Goal: Task Accomplishment & Management: Manage account settings

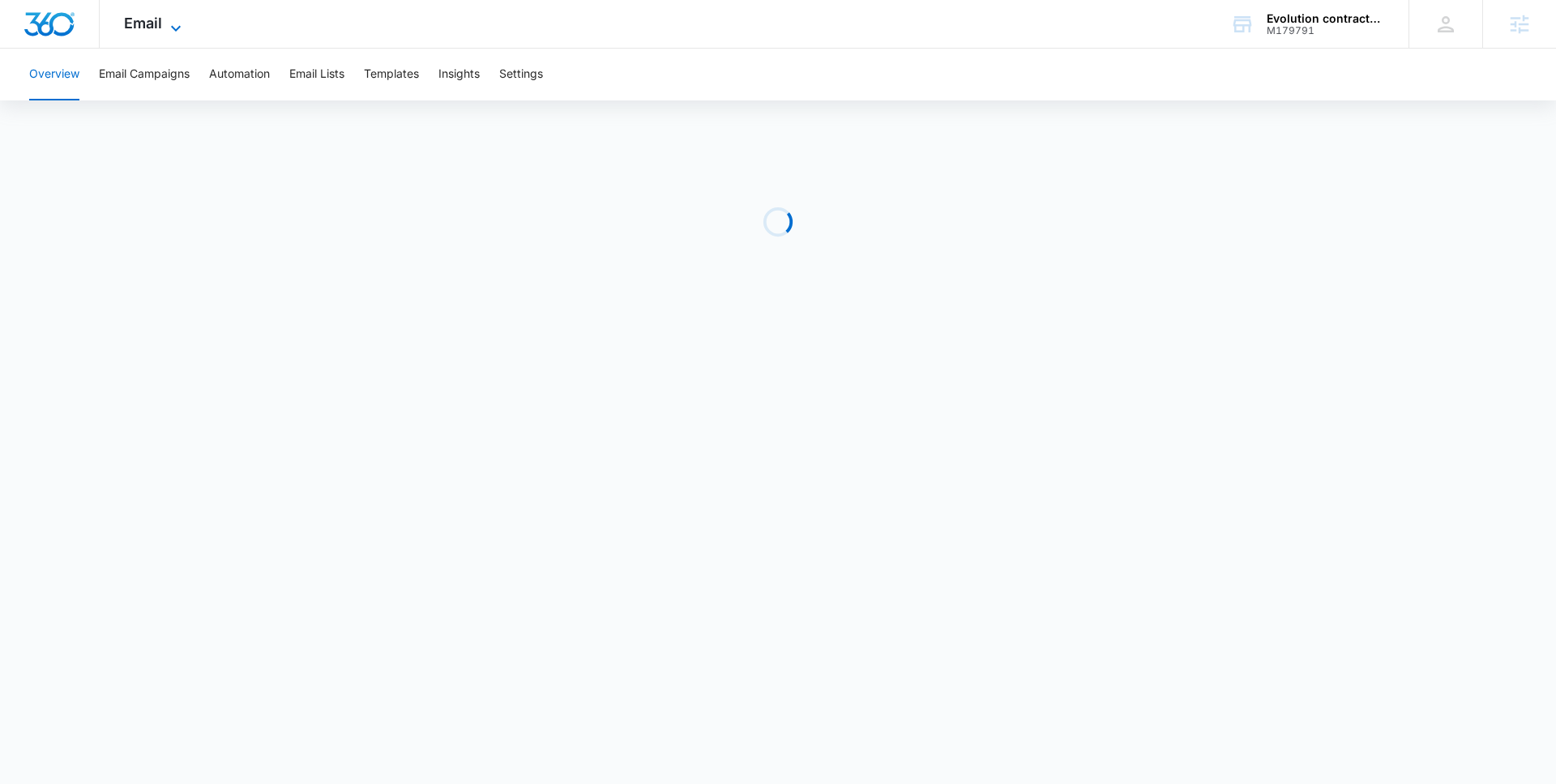
click at [129, 21] on span "Email" at bounding box center [142, 22] width 38 height 17
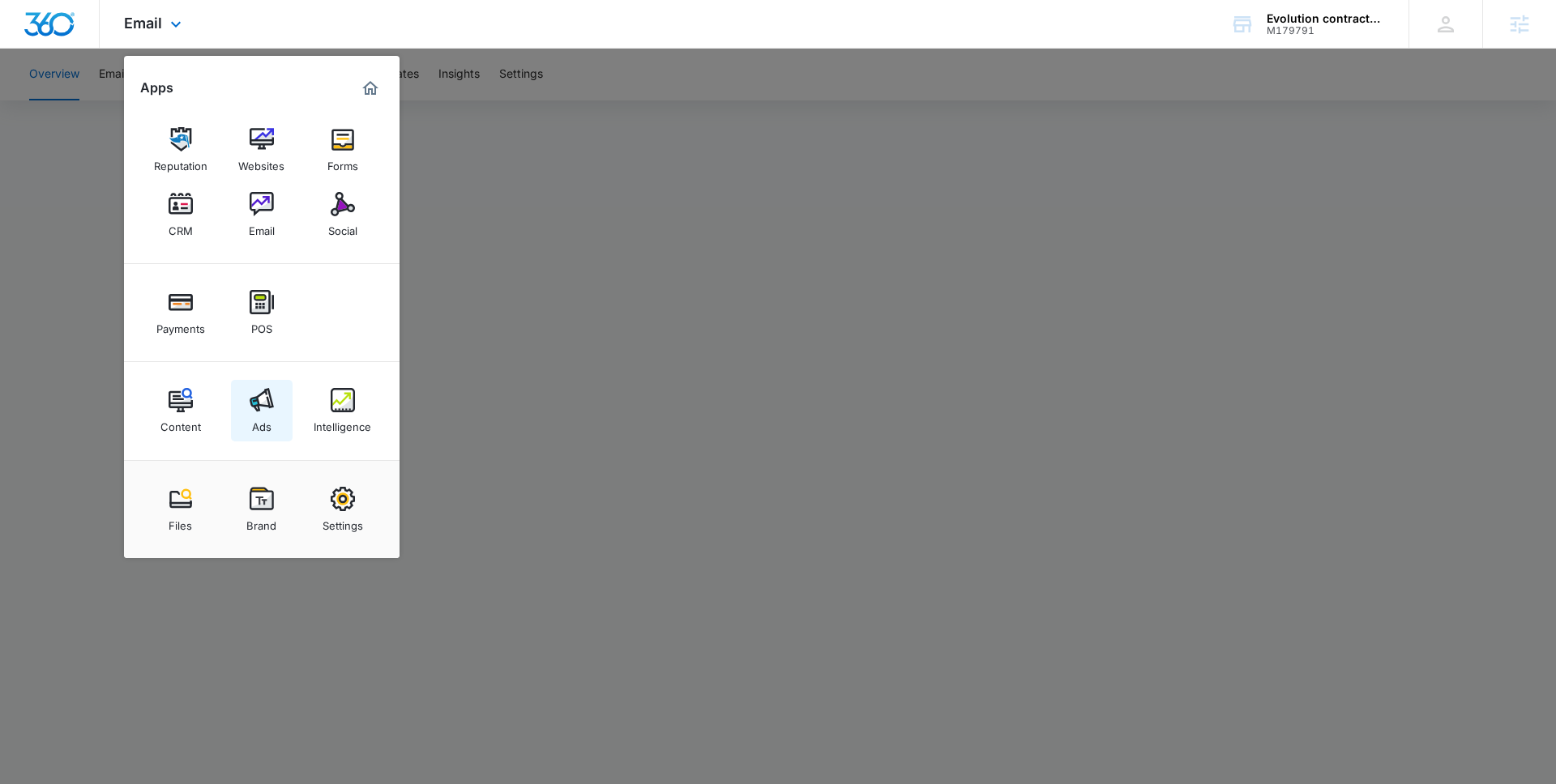
click at [259, 410] on img at bounding box center [261, 400] width 24 height 24
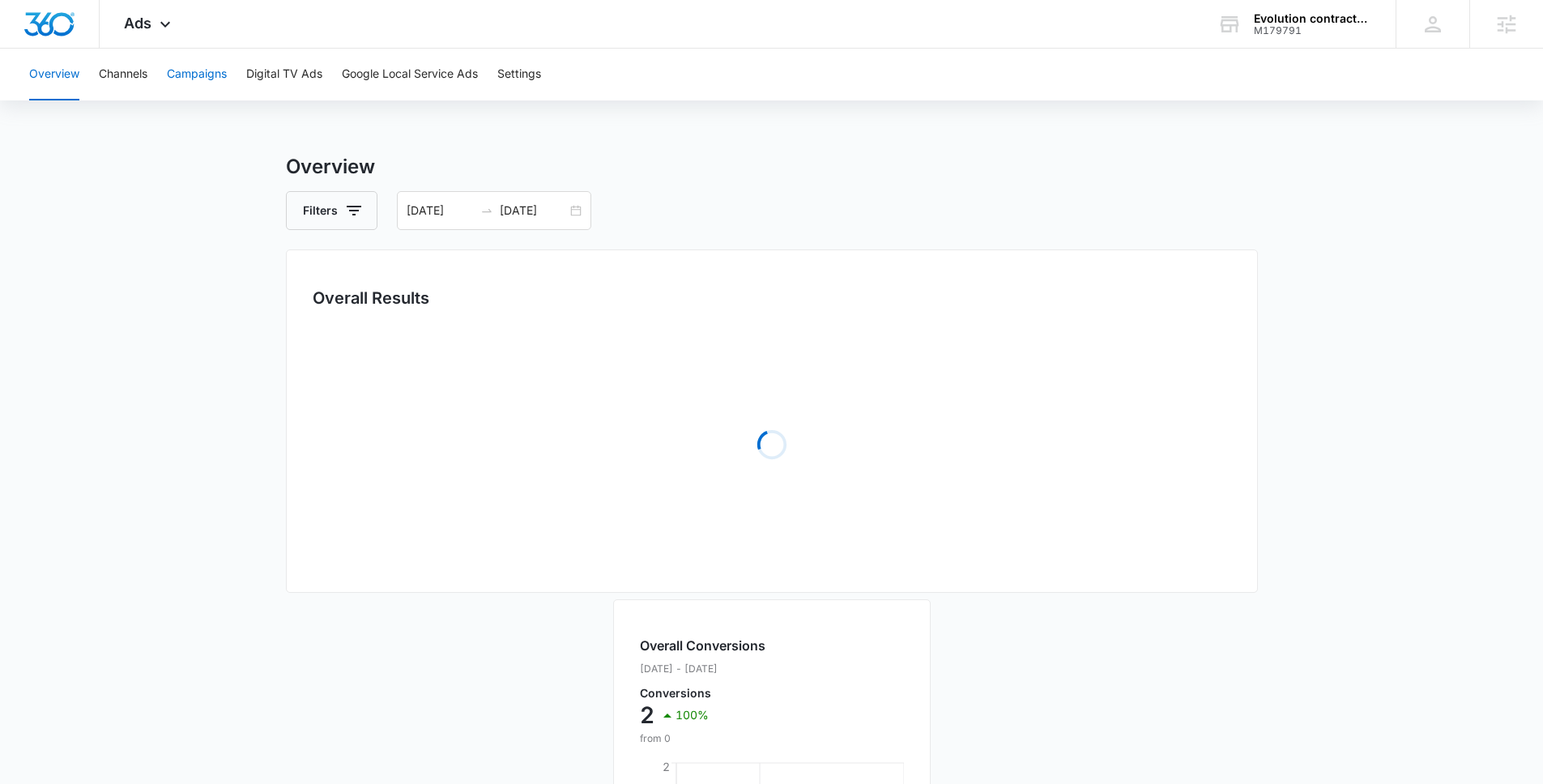
click at [198, 80] on button "Campaigns" at bounding box center [197, 74] width 60 height 52
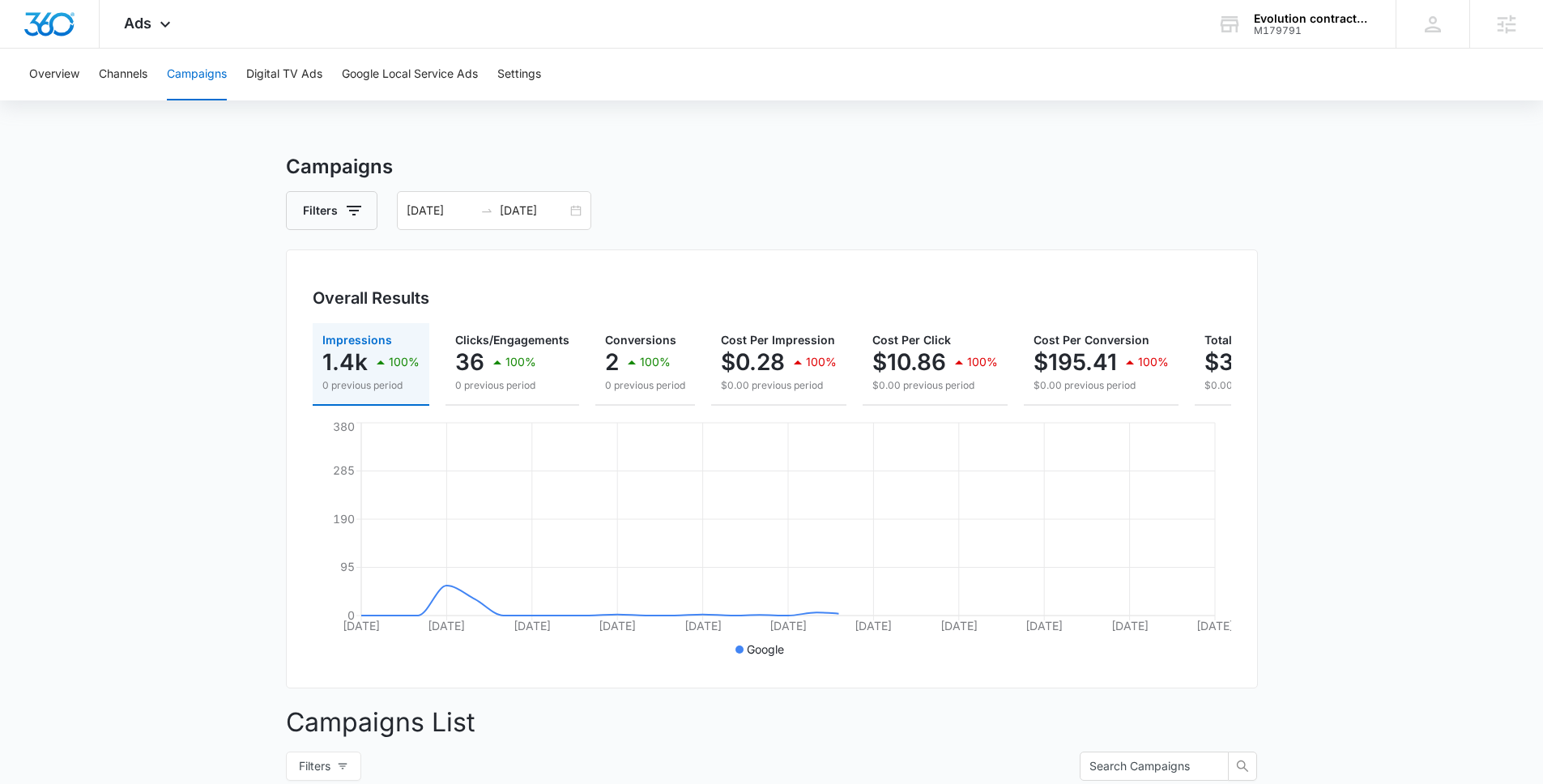
scroll to position [383, 0]
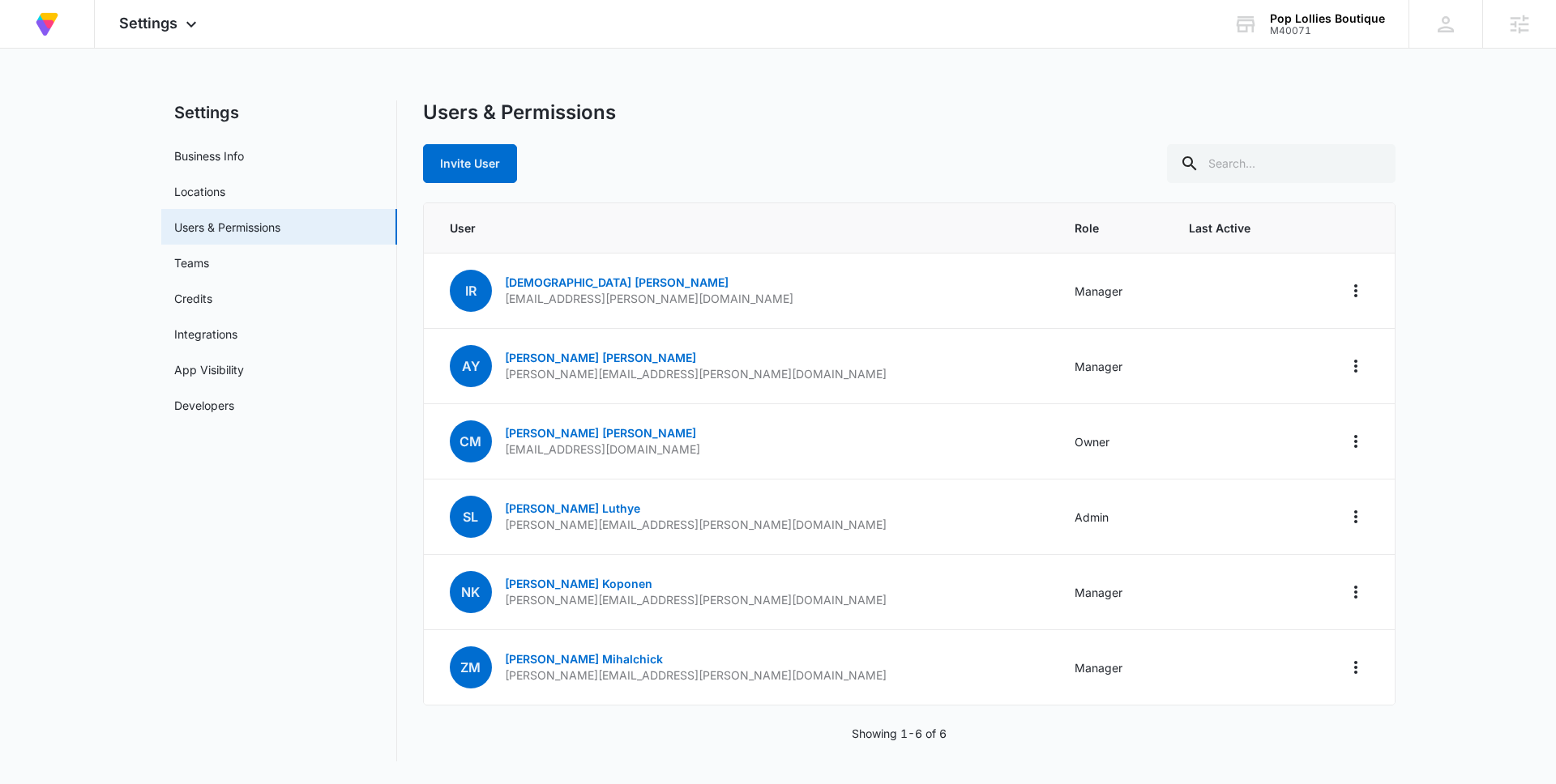
click at [1011, 153] on div "Invite User" at bounding box center [909, 163] width 972 height 39
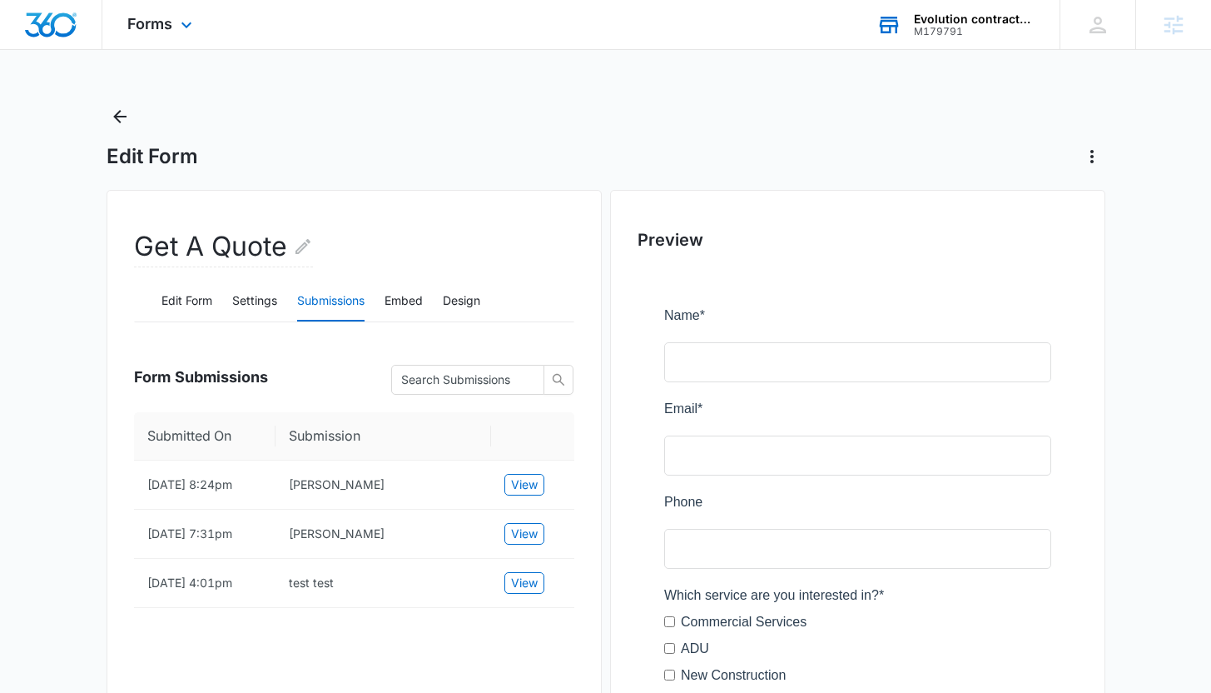
drag, startPoint x: 0, startPoint y: 0, endPoint x: 910, endPoint y: 28, distance: 910.4
click at [910, 28] on div "Evolution contractors llc M179791 Your Accounts View All" at bounding box center [956, 24] width 208 height 49
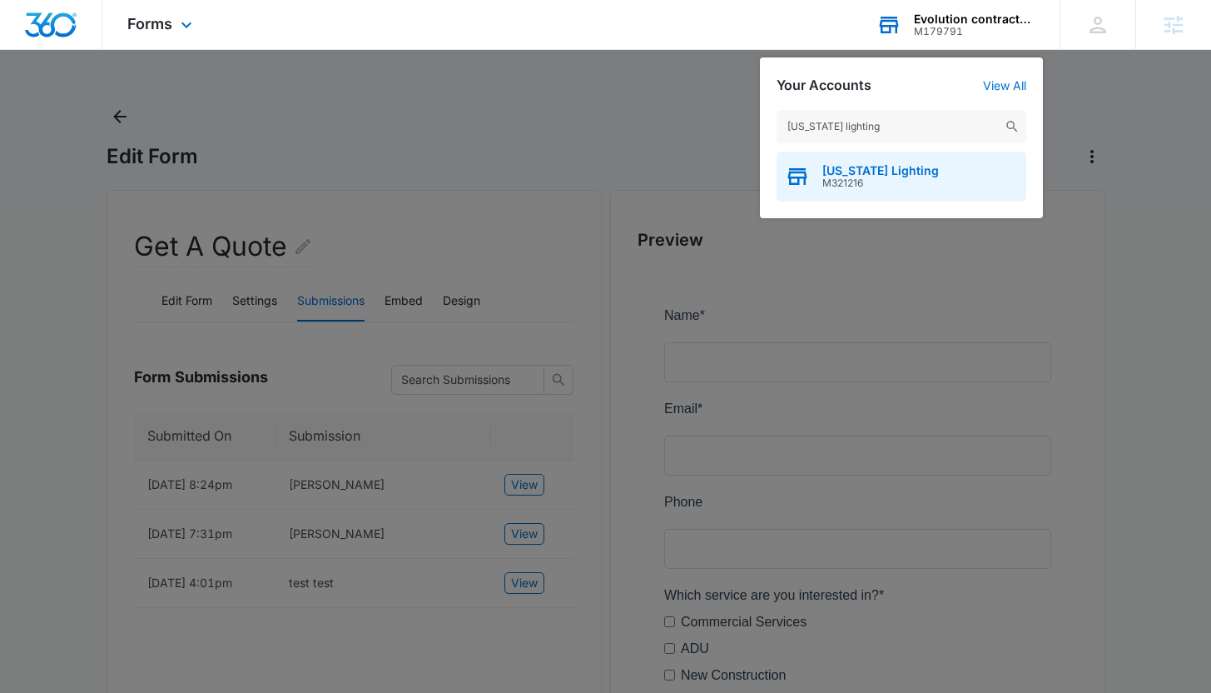
type input "georgia lighting"
click at [890, 170] on span "Georgia Lighting" at bounding box center [881, 170] width 117 height 13
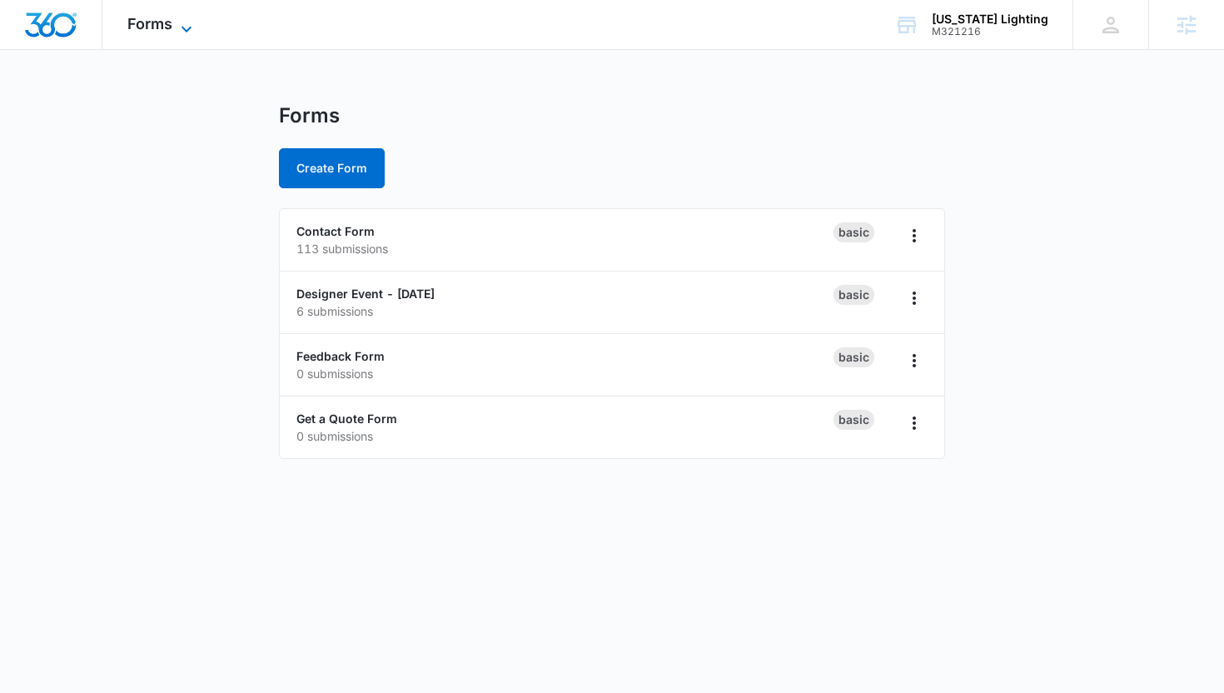
click at [165, 32] on span "Forms" at bounding box center [149, 23] width 45 height 17
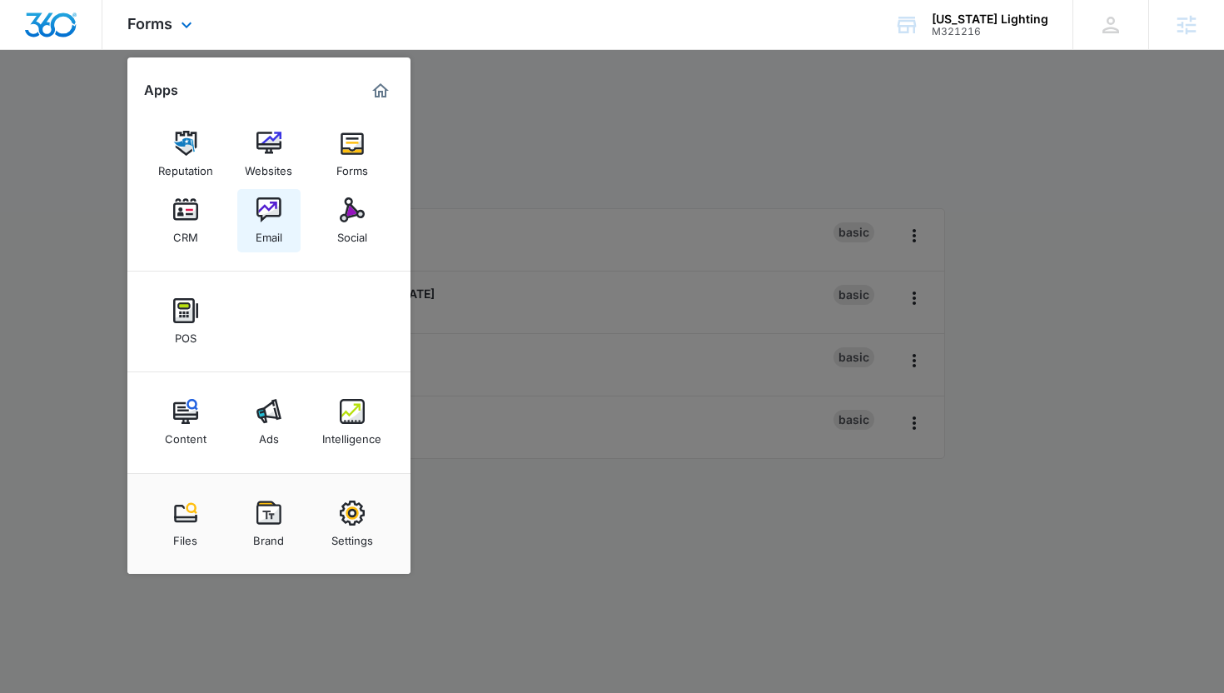
click at [264, 222] on div "Email" at bounding box center [269, 233] width 27 height 22
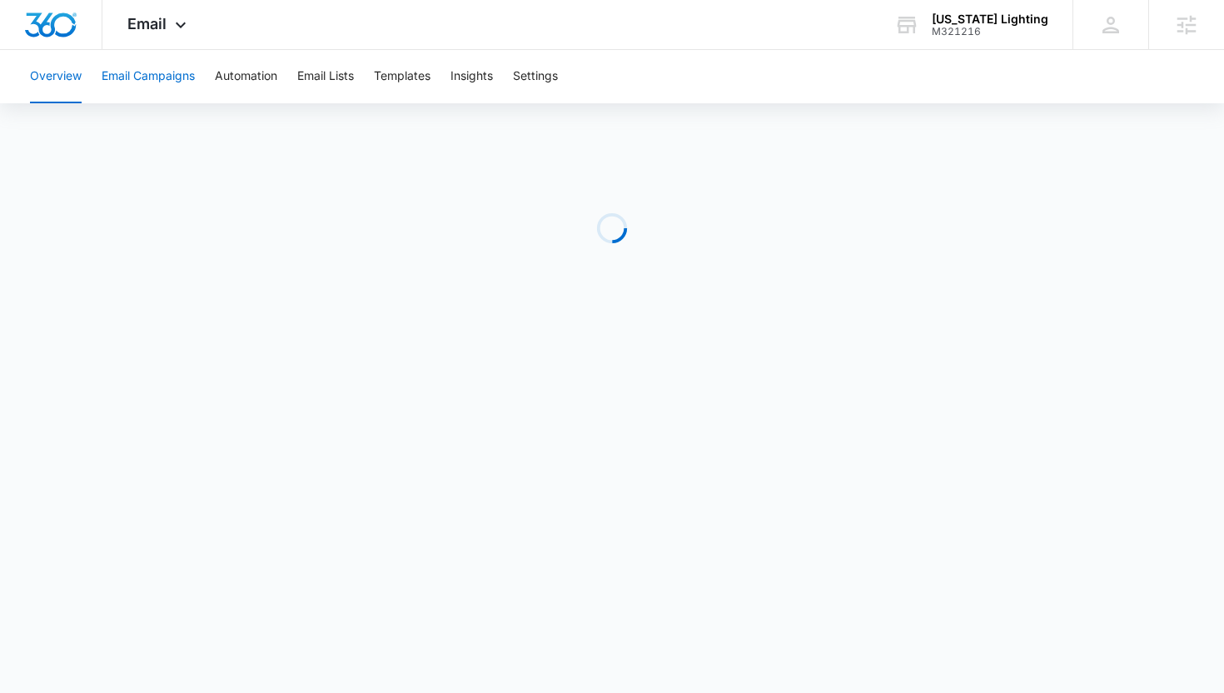
click at [162, 71] on button "Email Campaigns" at bounding box center [148, 76] width 93 height 53
click at [1001, 10] on div "Georgia Lighting M321216 Your Accounts View All" at bounding box center [970, 24] width 203 height 49
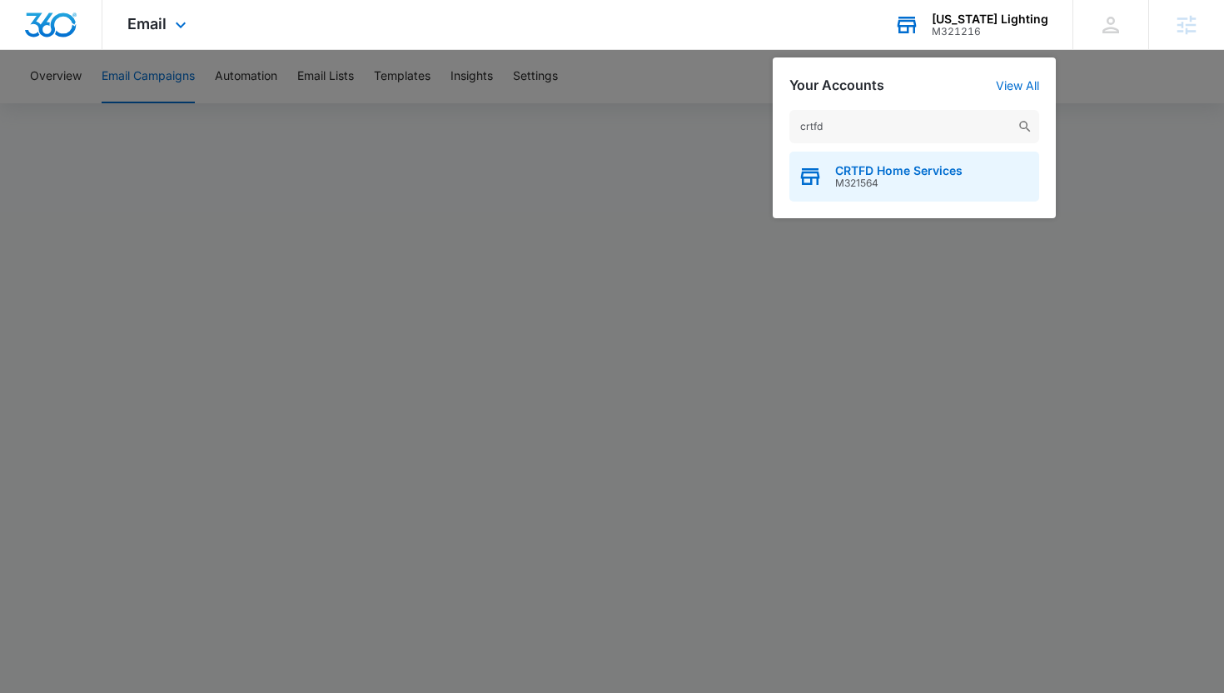
type input "crtfd"
click at [965, 173] on div "CRTFD Home Services M321564" at bounding box center [914, 177] width 250 height 50
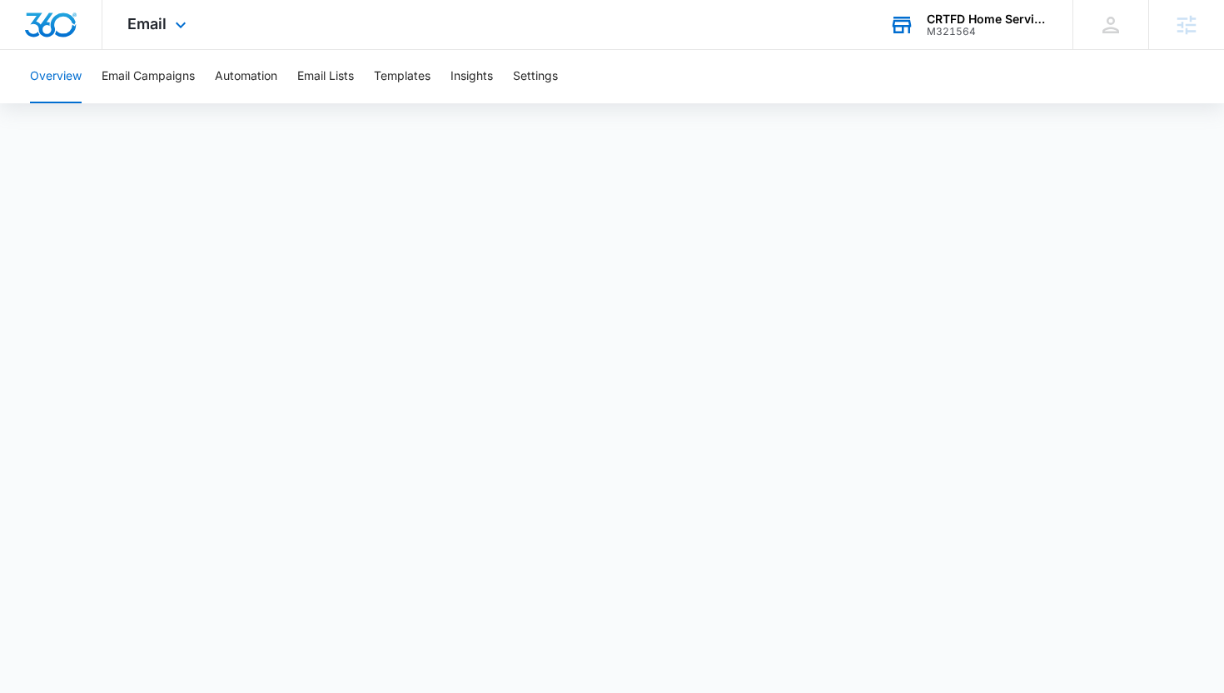
click at [166, 31] on div "Email Apps Reputation Websites Forms CRM Email Social Shop Payments POS Content…" at bounding box center [158, 24] width 113 height 49
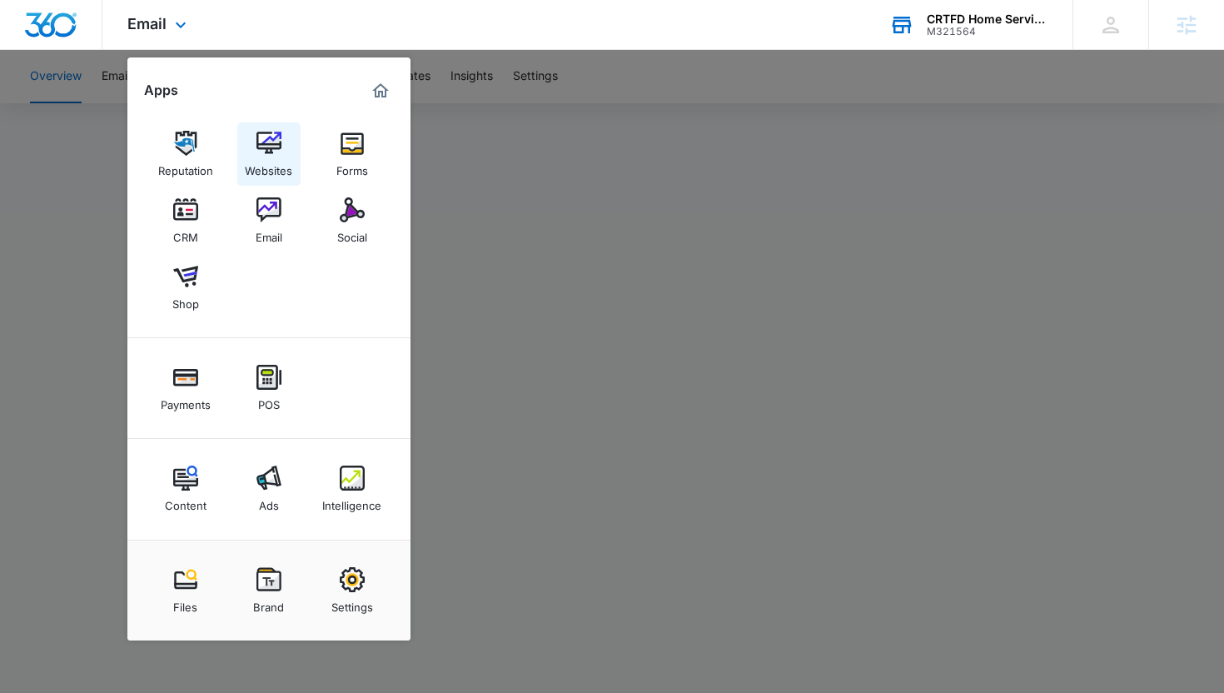
click at [279, 172] on div "Websites" at bounding box center [268, 167] width 47 height 22
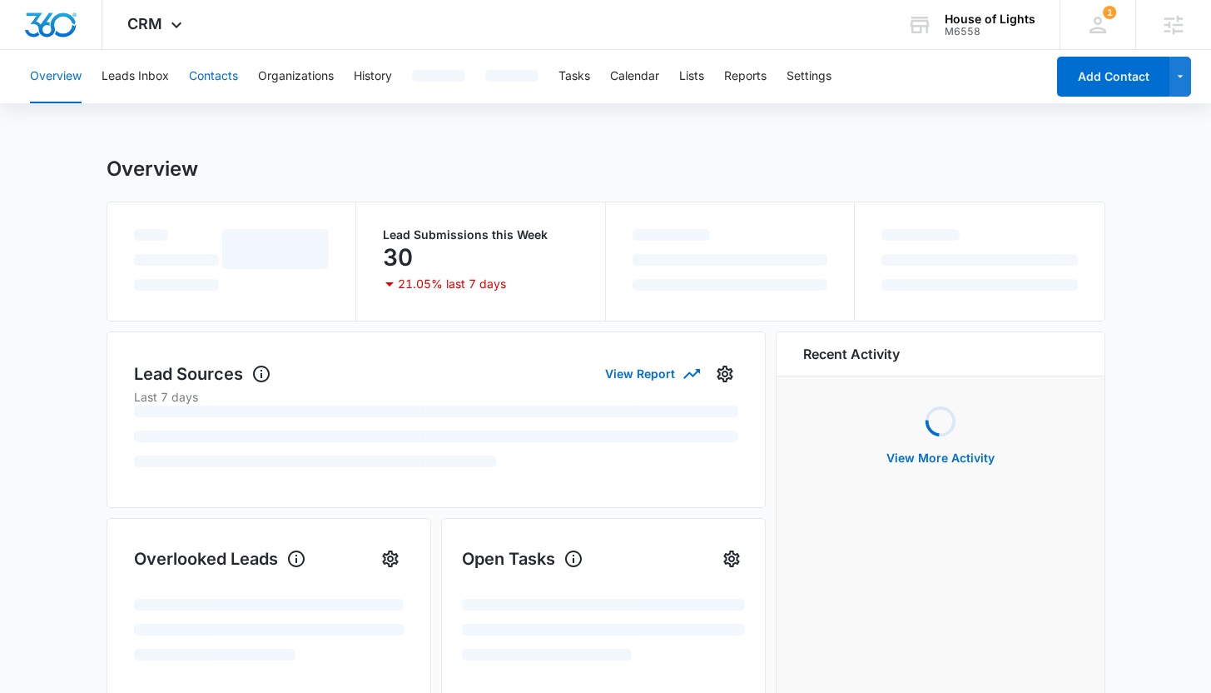
click at [197, 69] on button "Contacts" at bounding box center [213, 76] width 49 height 53
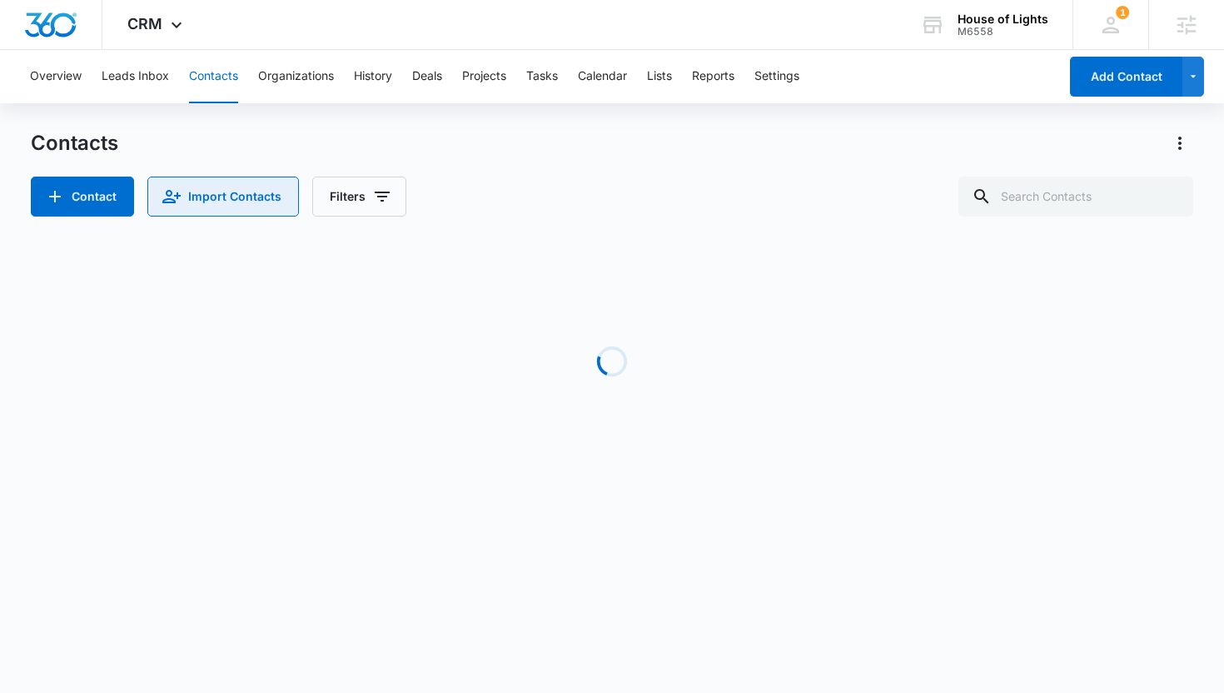
click at [206, 182] on button "Import Contacts" at bounding box center [223, 197] width 152 height 40
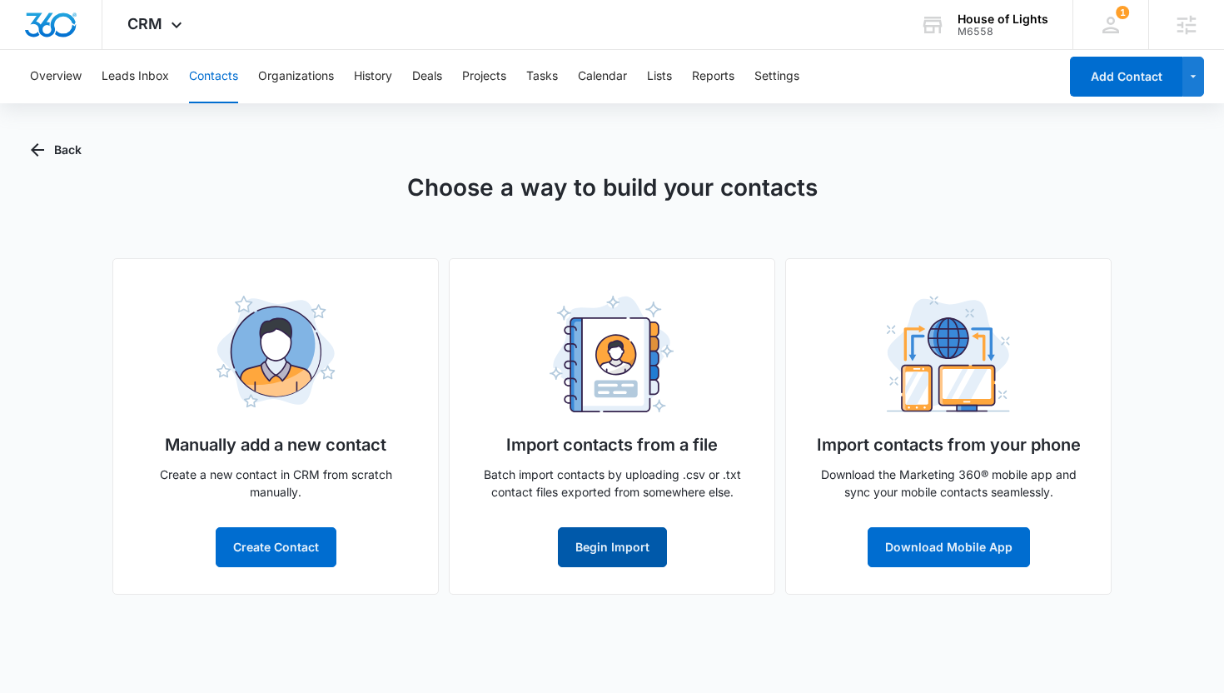
click at [616, 533] on button "Begin Import" at bounding box center [612, 547] width 109 height 40
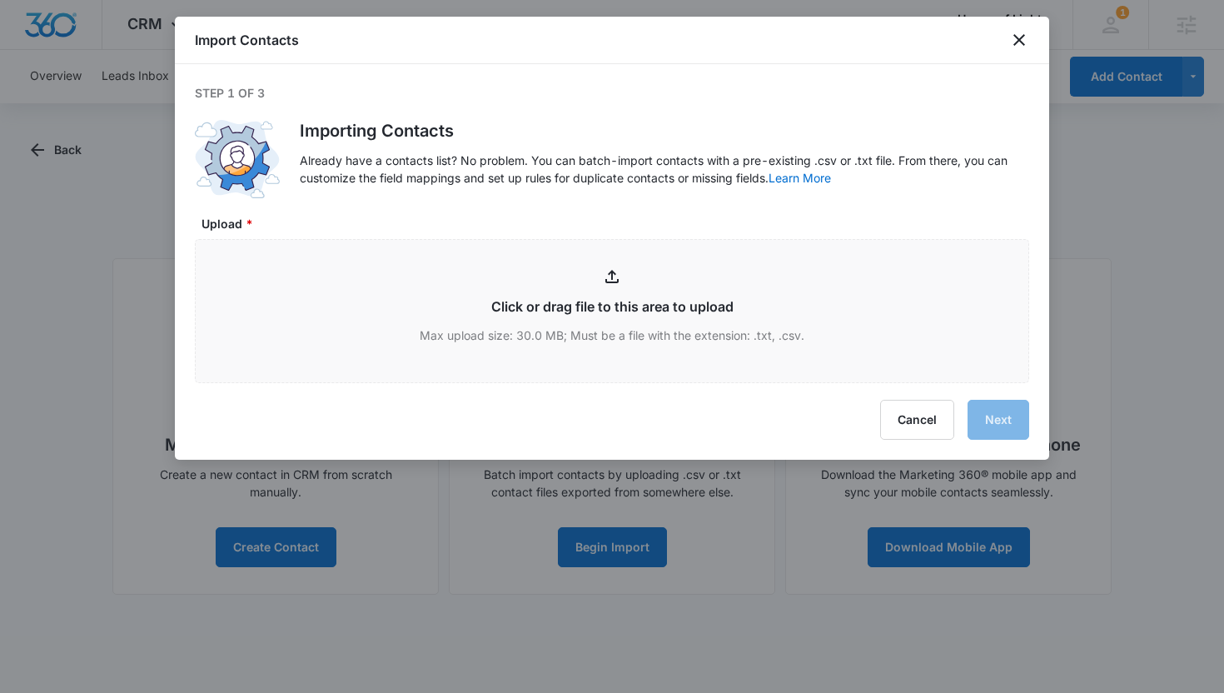
type input "C:\fakepath\HOL_Customers_10092025_ - HOL_Customers_10092025_.csv"
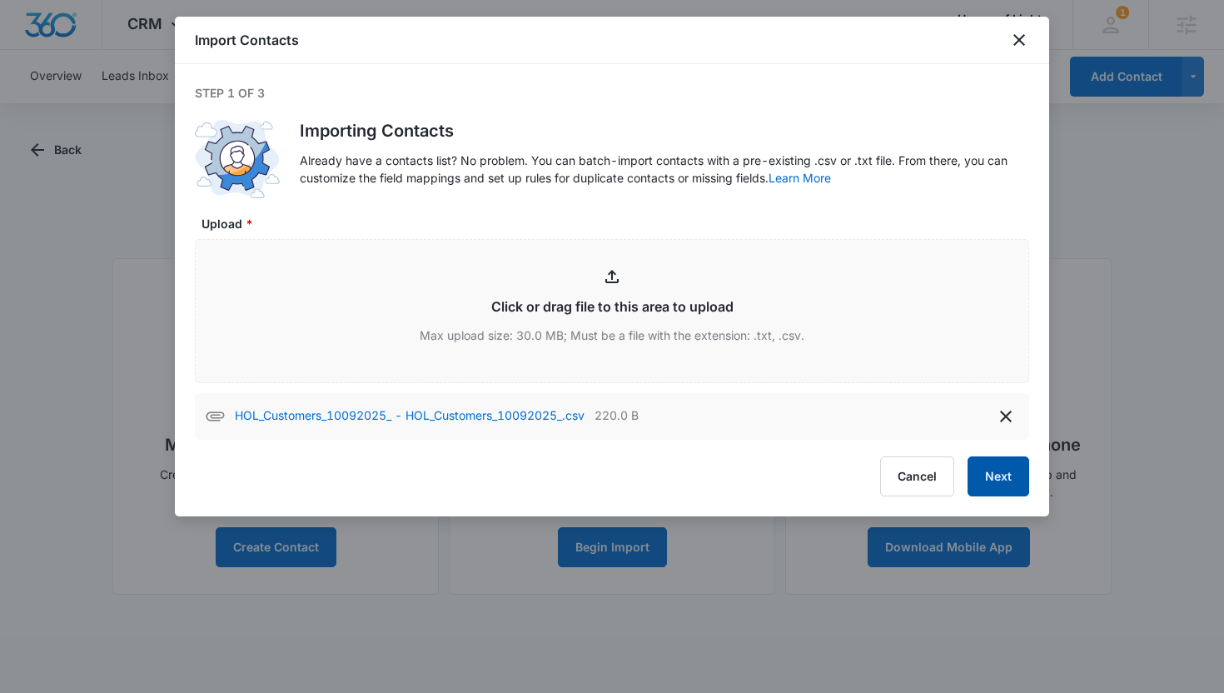
click at [1015, 485] on button "Next" at bounding box center [998, 476] width 62 height 40
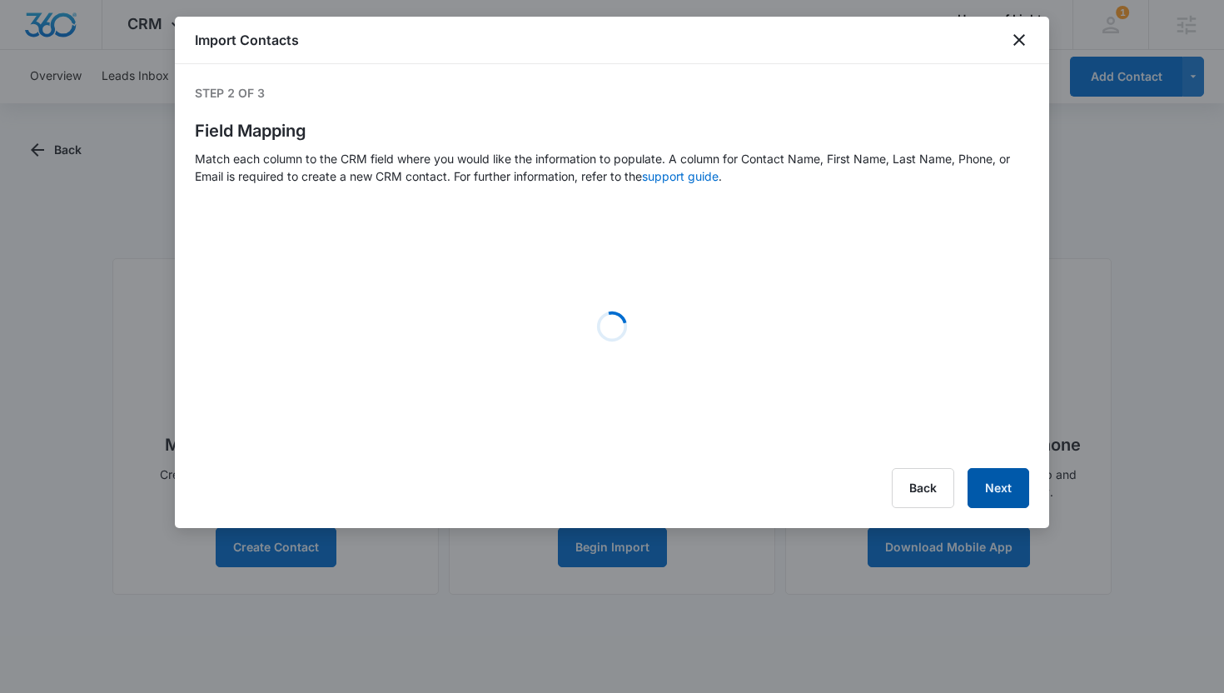
select select "name"
select select "185"
select select "219"
select select "tags"
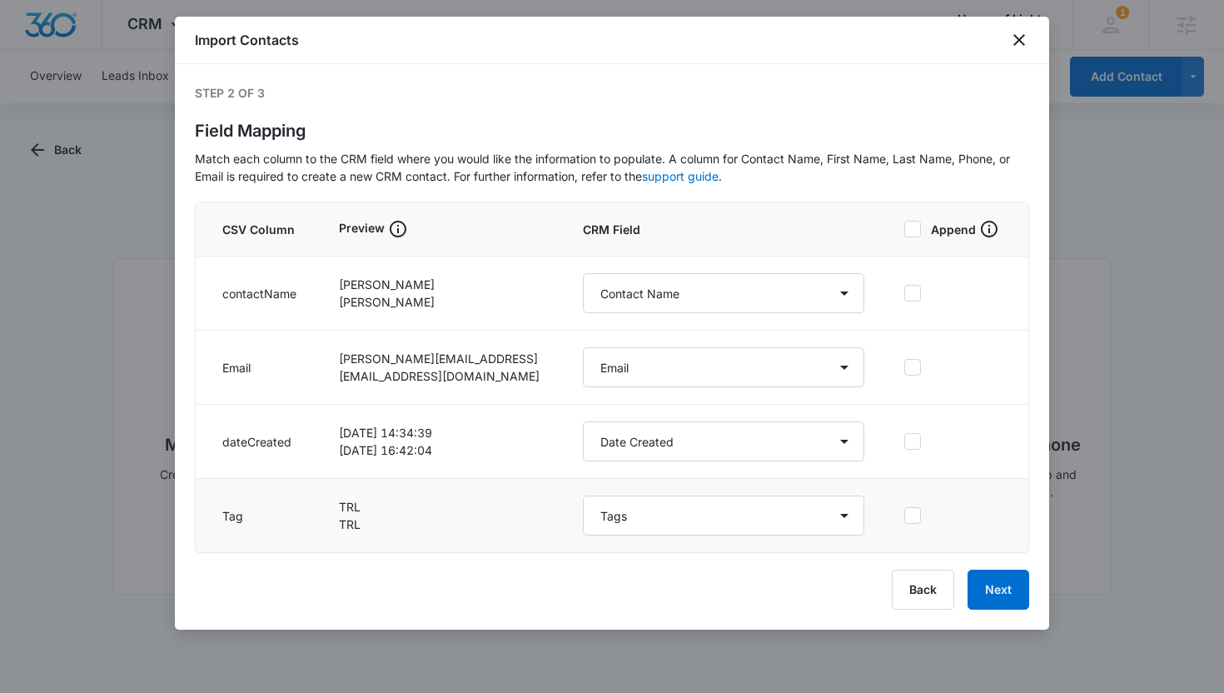
click at [912, 515] on icon at bounding box center [912, 515] width 15 height 15
click at [904, 515] on input "checkbox" at bounding box center [904, 515] width 0 height 1
click at [1010, 589] on button "Next" at bounding box center [998, 589] width 62 height 40
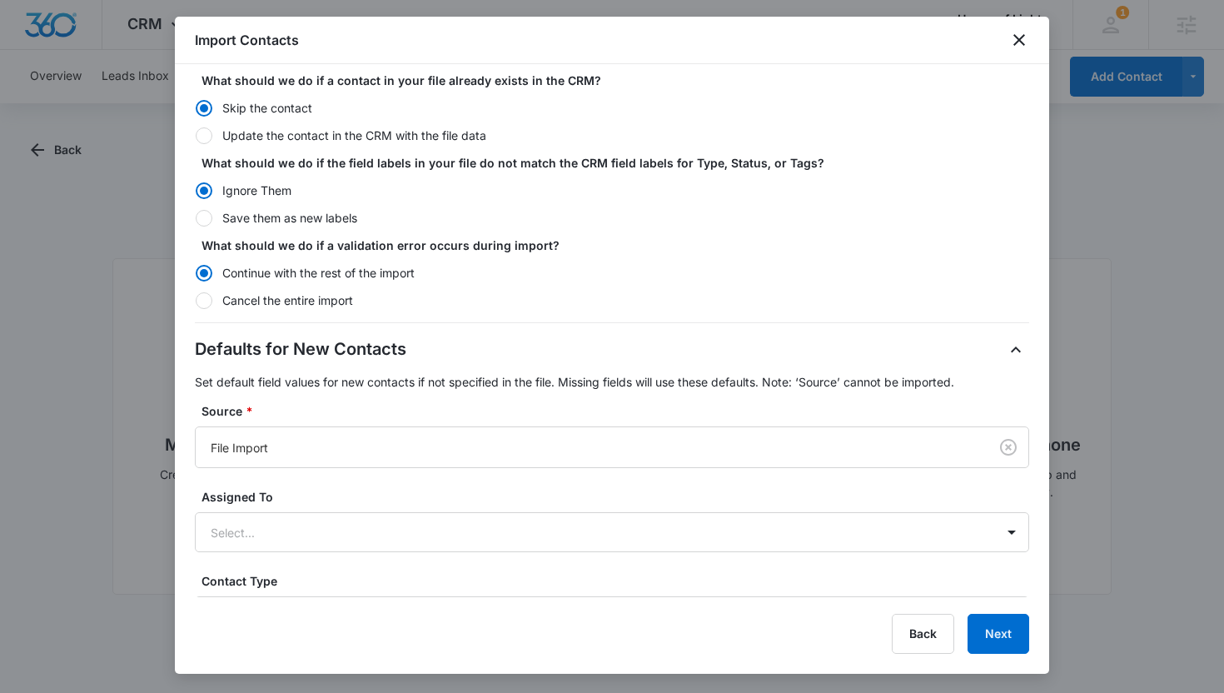
scroll to position [171, 0]
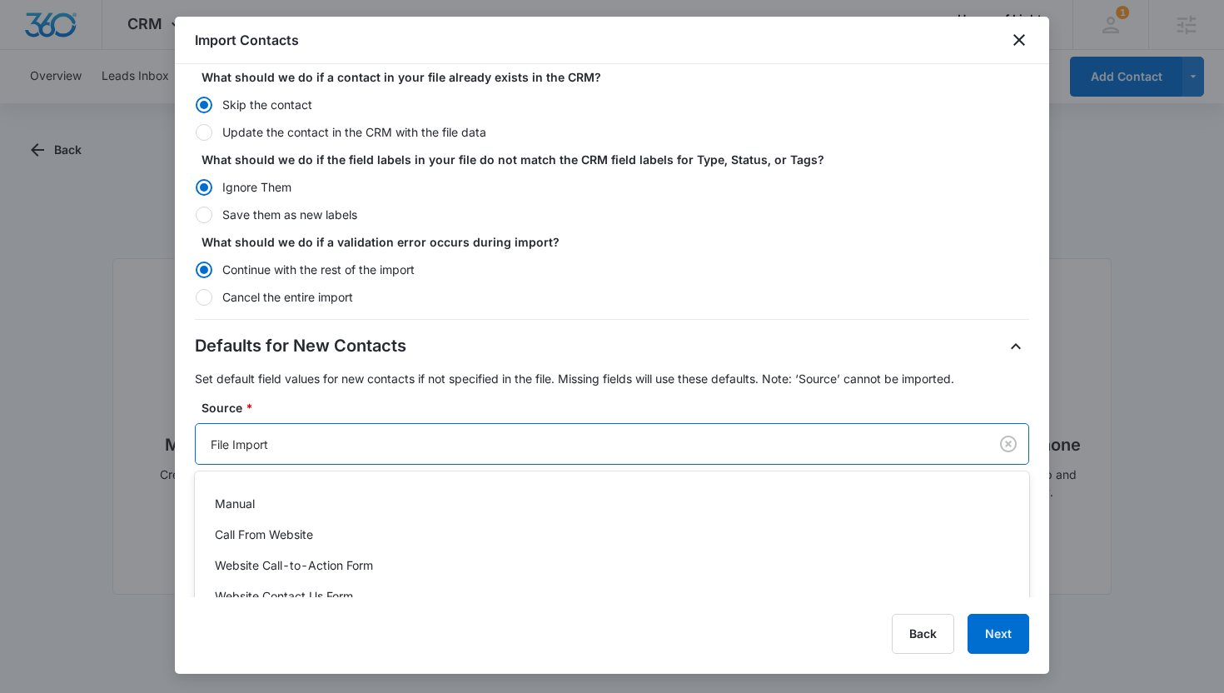
click at [387, 437] on div at bounding box center [589, 444] width 756 height 21
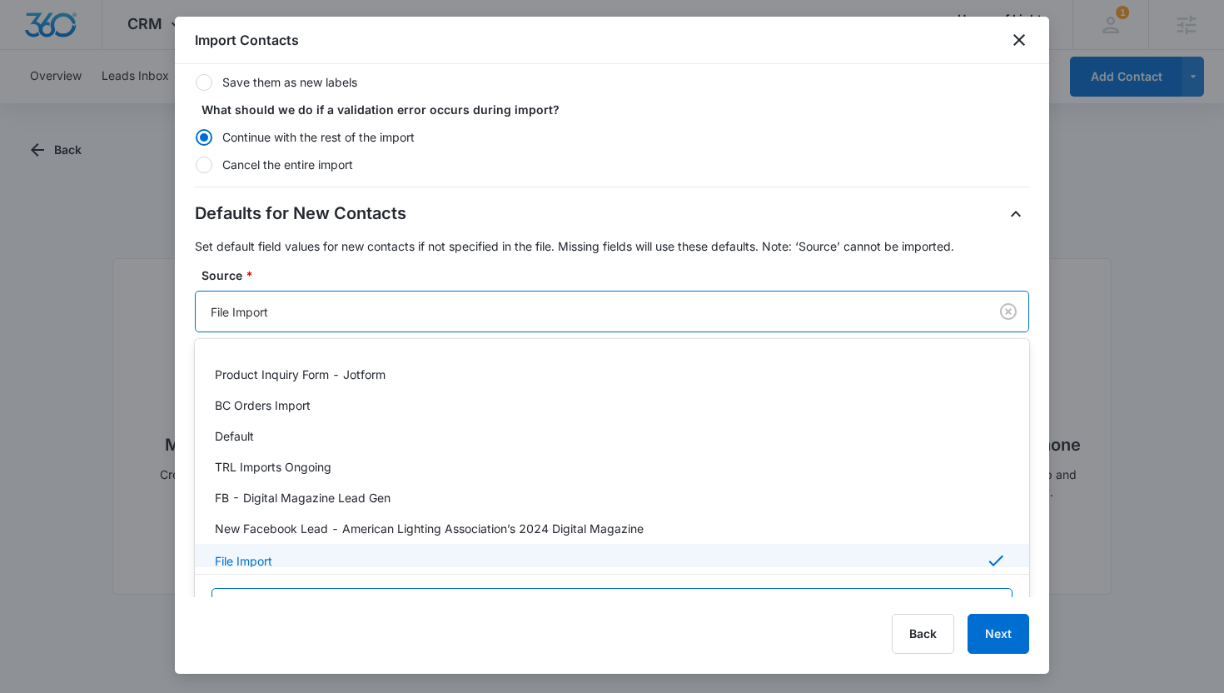
scroll to position [305, 0]
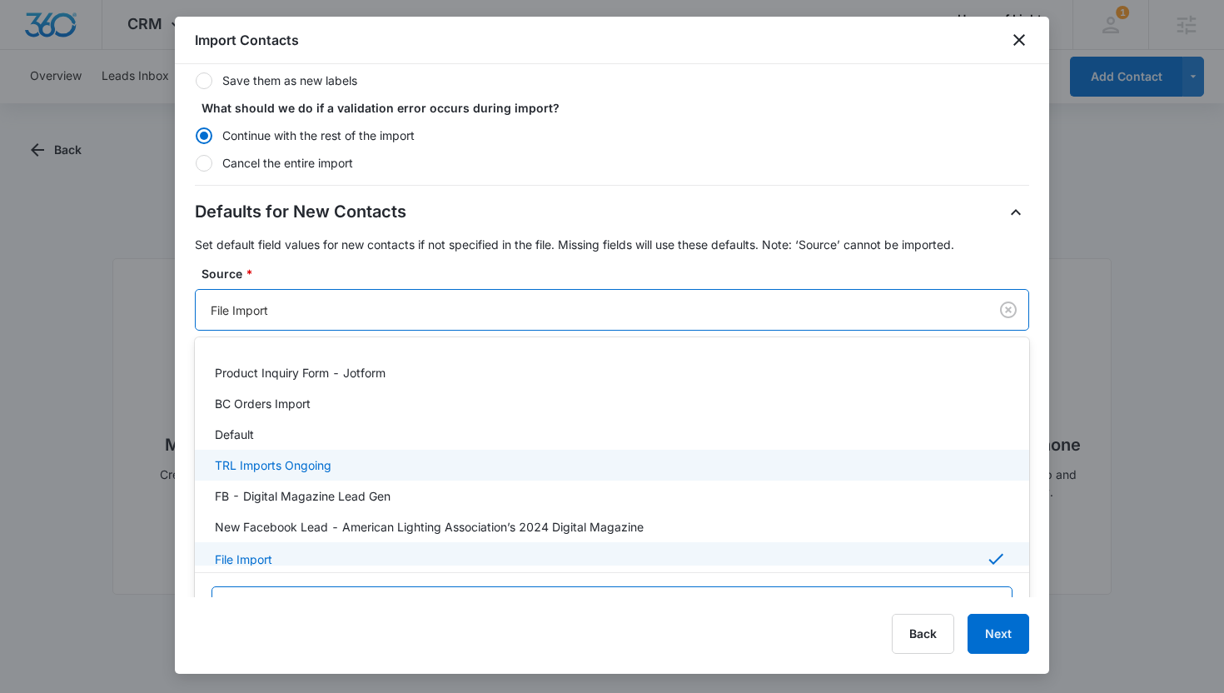
click at [366, 468] on div "TRL Imports Ongoing" at bounding box center [610, 464] width 791 height 17
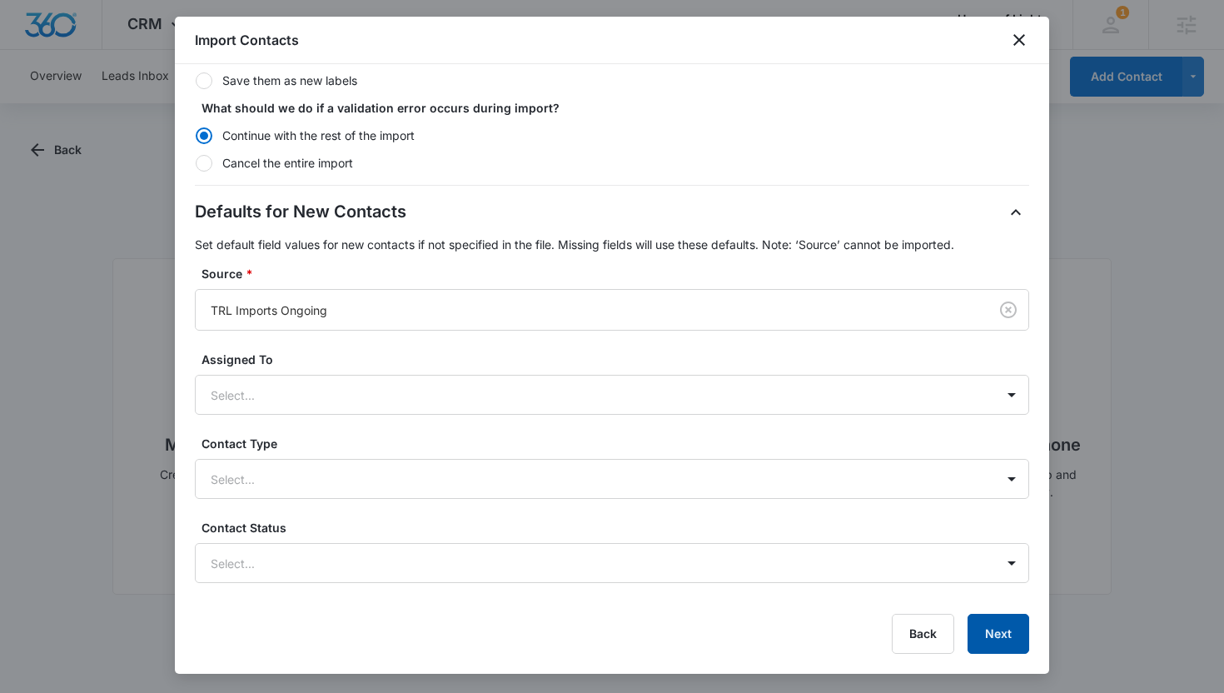
click at [988, 627] on button "Next" at bounding box center [998, 634] width 62 height 40
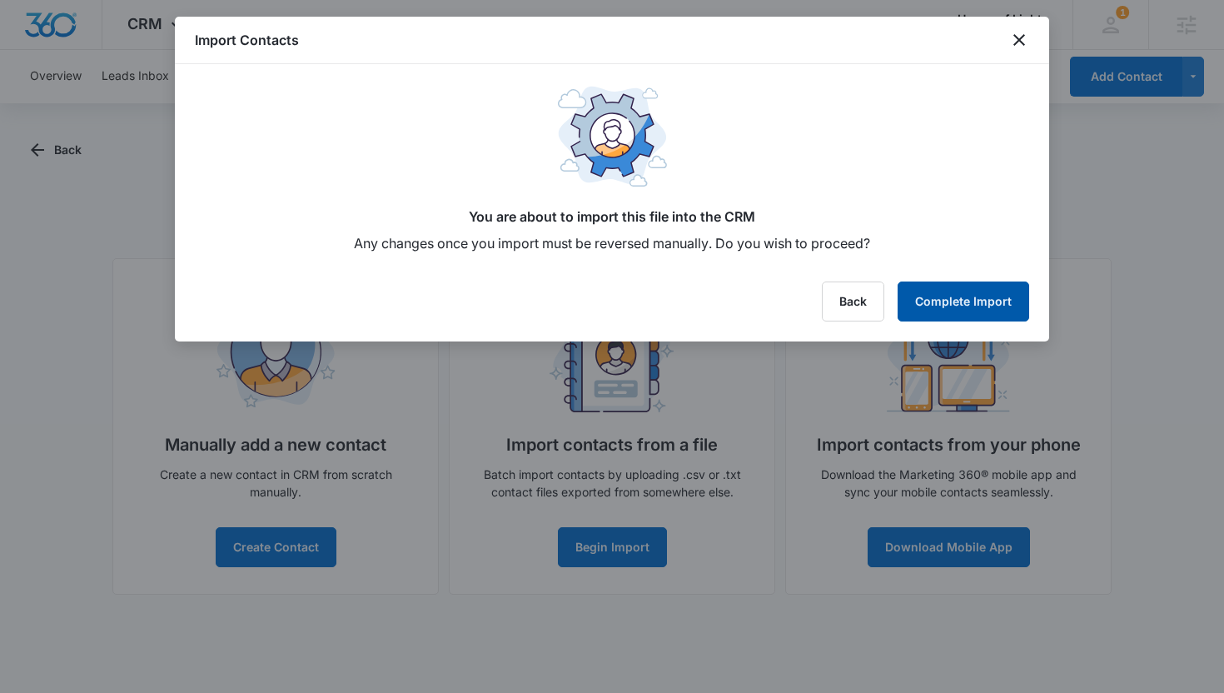
scroll to position [0, 0]
click at [977, 288] on button "Complete Import" at bounding box center [964, 301] width 132 height 40
